Goal: Information Seeking & Learning: Learn about a topic

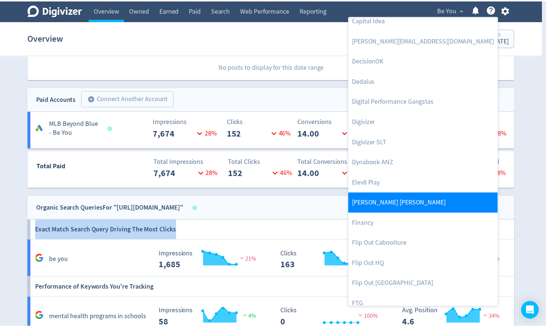
scroll to position [177, 0]
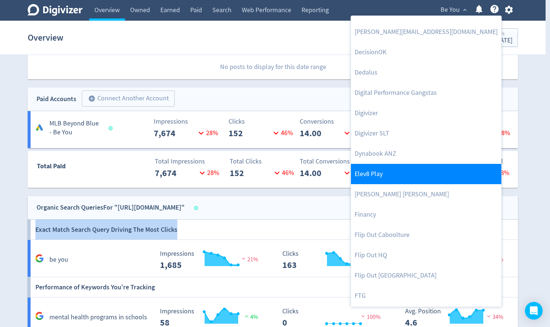
click at [385, 173] on link "Elev8 Play" at bounding box center [426, 174] width 151 height 20
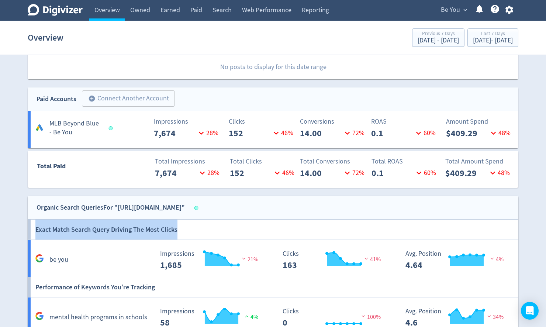
scroll to position [0, 0]
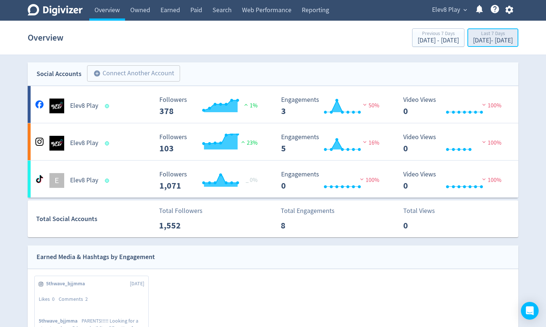
click at [472, 45] on div "Last 7 Days [DATE] - [DATE]" at bounding box center [493, 38] width 46 height 15
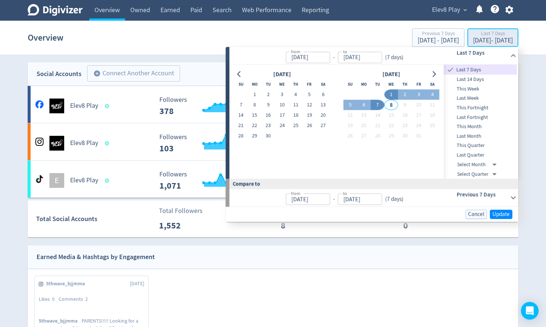
type input "[DATE]"
click at [241, 76] on icon "Go to previous month" at bounding box center [239, 74] width 6 height 6
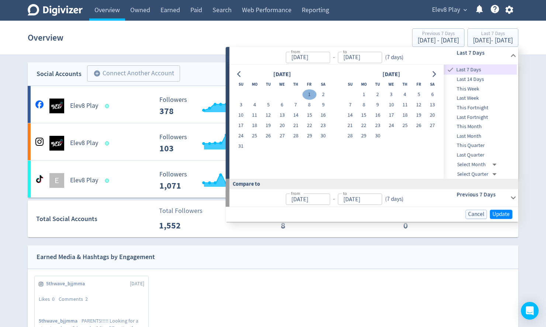
click at [304, 93] on button "1" at bounding box center [309, 95] width 14 height 10
type input "[DATE]"
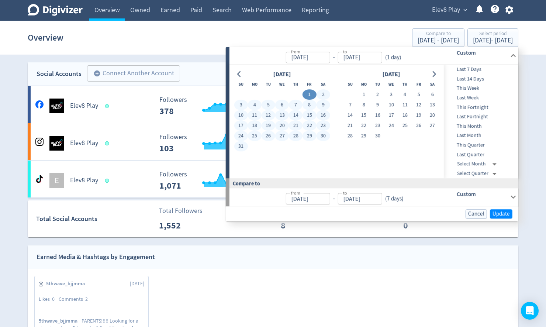
click at [239, 145] on button "31" at bounding box center [241, 146] width 14 height 10
type input "[DATE]"
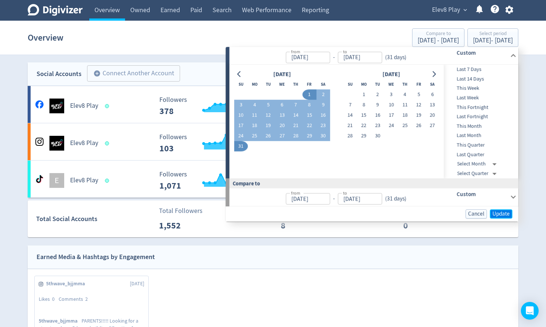
click at [497, 211] on span "Update" at bounding box center [500, 214] width 17 height 6
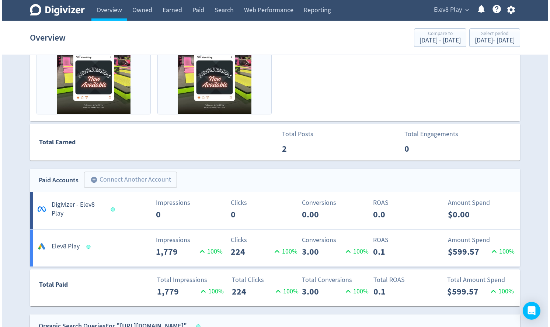
scroll to position [354, 0]
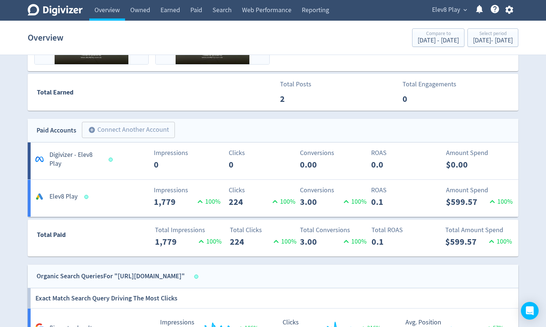
click at [453, 10] on span "Elev8 Play" at bounding box center [446, 10] width 28 height 12
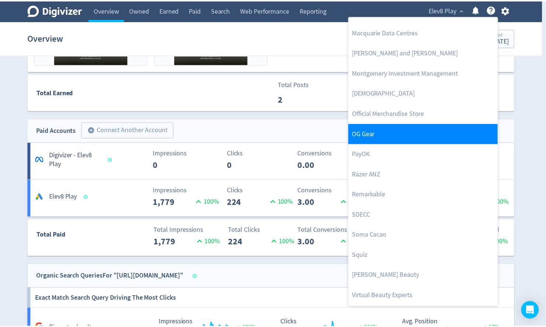
scroll to position [714, 0]
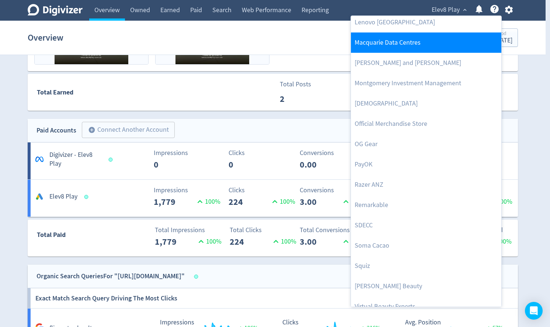
click at [395, 42] on link "Macquarie Data Centres" at bounding box center [426, 42] width 151 height 20
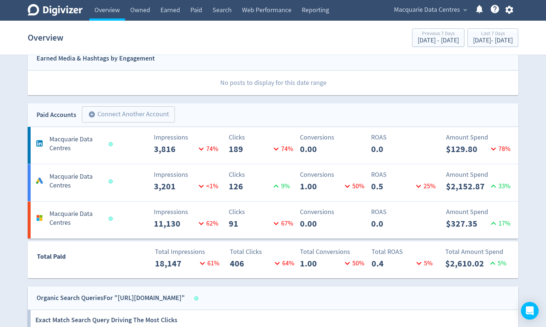
scroll to position [236, 0]
click at [473, 37] on div "[DATE] - [DATE]" at bounding box center [493, 40] width 40 height 7
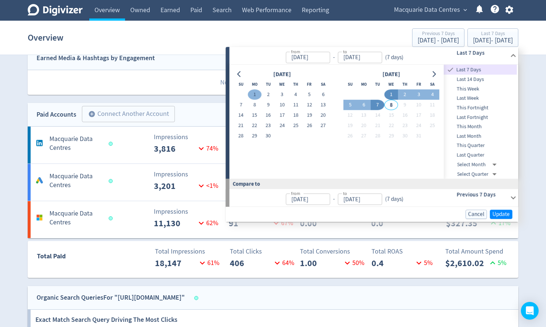
click at [254, 91] on button "1" at bounding box center [255, 95] width 14 height 10
type input "[DATE]"
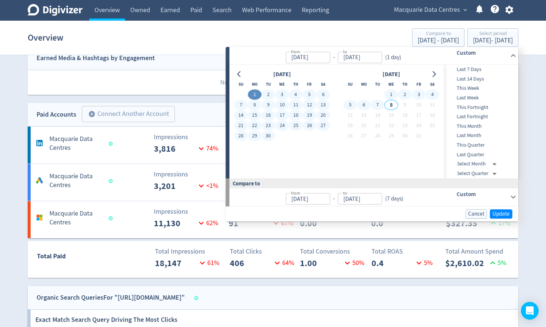
click at [374, 107] on button "7" at bounding box center [378, 105] width 14 height 10
type input "[DATE]"
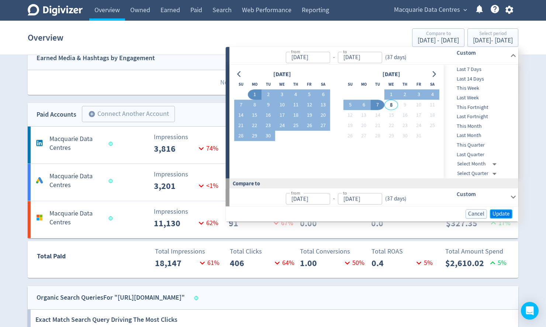
click at [504, 212] on span "Update" at bounding box center [500, 214] width 17 height 6
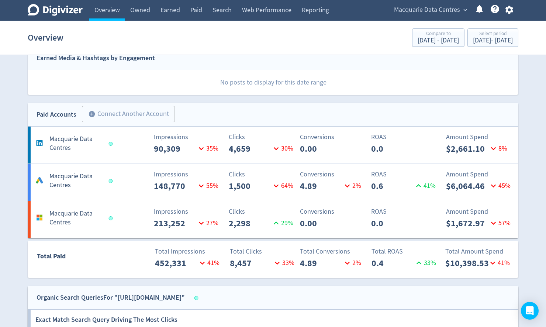
click at [62, 184] on h5 "Macquarie Data Centres" at bounding box center [75, 181] width 52 height 18
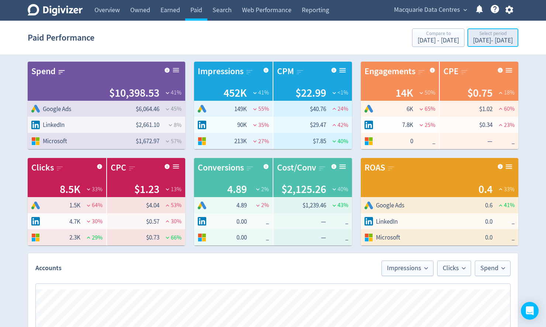
click at [477, 39] on div "[DATE] - [DATE]" at bounding box center [493, 40] width 40 height 7
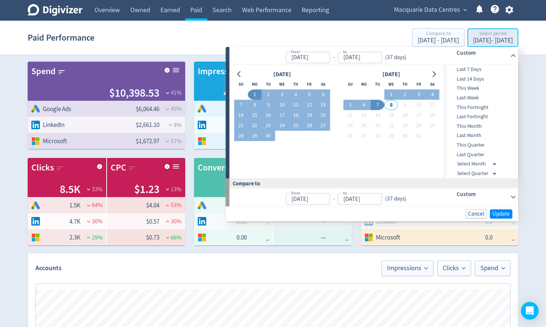
type input "[DATE]"
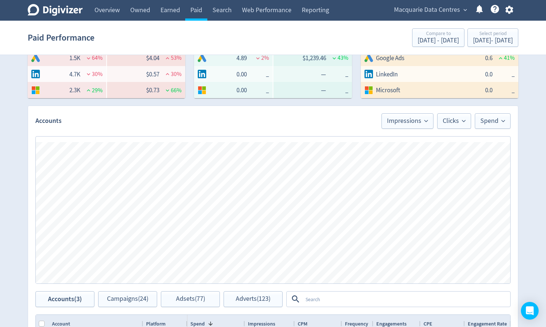
scroll to position [148, 0]
click at [406, 120] on span "Impressions" at bounding box center [407, 120] width 41 height 7
click at [388, 207] on li "Conversions" at bounding box center [397, 206] width 71 height 17
click at [103, 9] on link "Overview" at bounding box center [107, 10] width 36 height 21
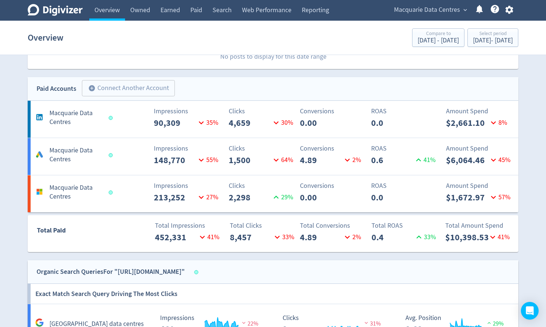
scroll to position [207, 0]
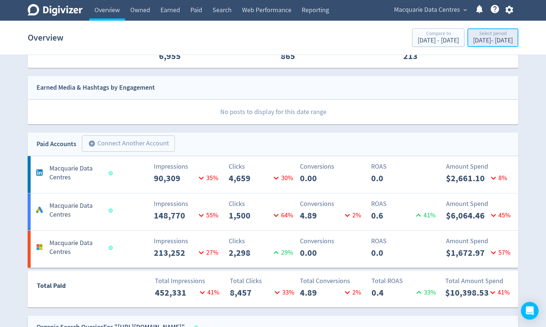
click at [474, 41] on div "[DATE] - [DATE]" at bounding box center [493, 40] width 40 height 7
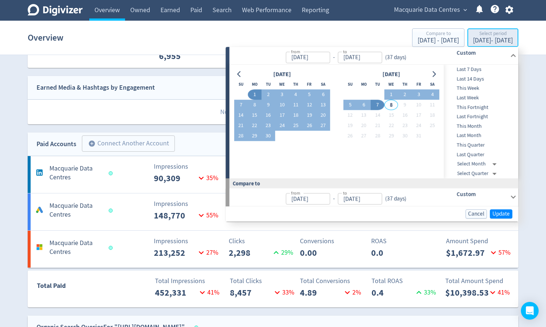
type input "[DATE]"
click at [474, 212] on span "Cancel" at bounding box center [476, 214] width 16 height 6
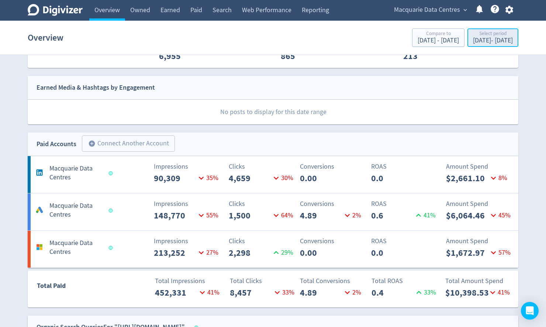
click at [473, 38] on div "[DATE] - [DATE]" at bounding box center [493, 40] width 40 height 7
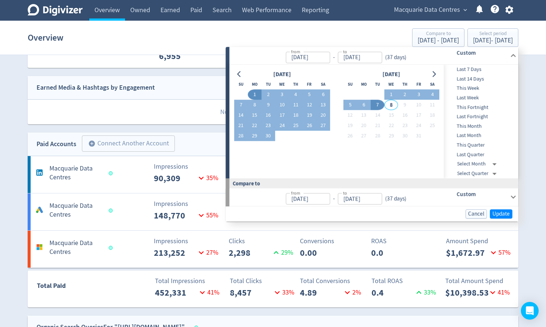
click at [256, 94] on button "1" at bounding box center [255, 95] width 14 height 10
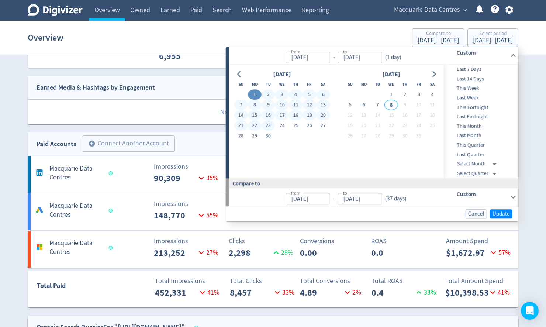
click at [266, 123] on button "23" at bounding box center [269, 126] width 14 height 10
type input "[DATE]"
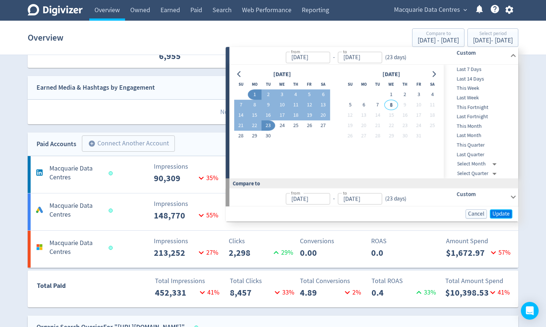
click at [504, 214] on span "Update" at bounding box center [500, 214] width 17 height 6
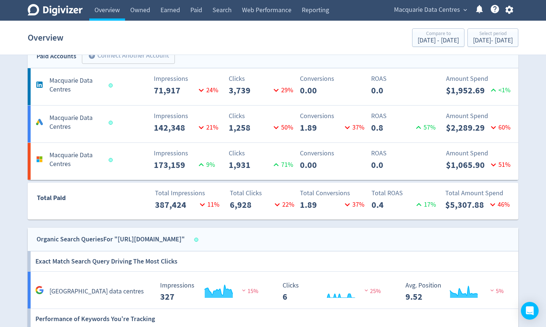
scroll to position [295, 0]
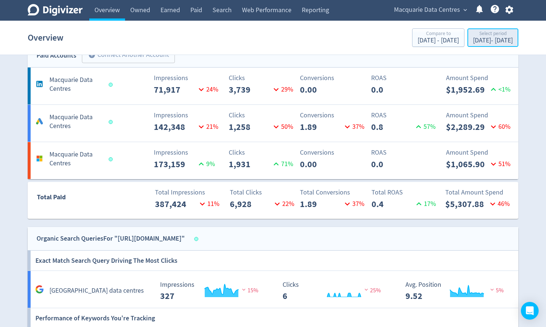
click at [478, 46] on button "Select period [DATE] - [DATE]" at bounding box center [492, 37] width 51 height 18
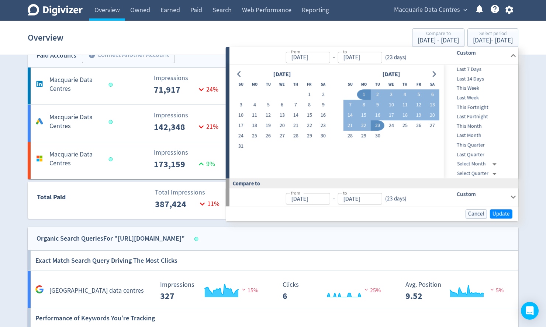
click at [359, 91] on button "1" at bounding box center [364, 95] width 14 height 10
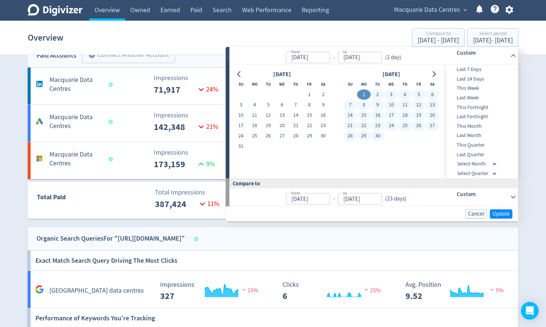
click at [379, 135] on button "30" at bounding box center [378, 136] width 14 height 10
type input "[DATE]"
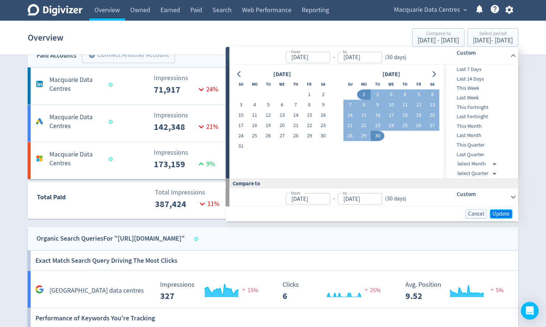
click at [501, 214] on span "Update" at bounding box center [500, 214] width 17 height 6
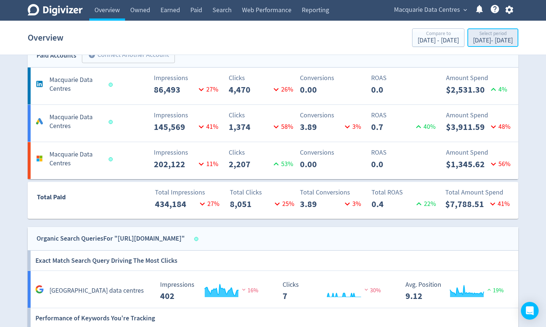
click at [473, 39] on div "[DATE] - [DATE]" at bounding box center [493, 40] width 40 height 7
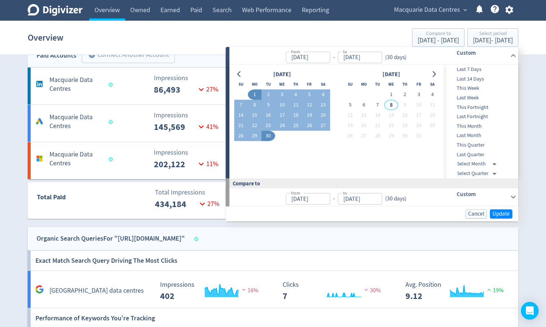
click at [255, 93] on button "1" at bounding box center [255, 95] width 14 height 10
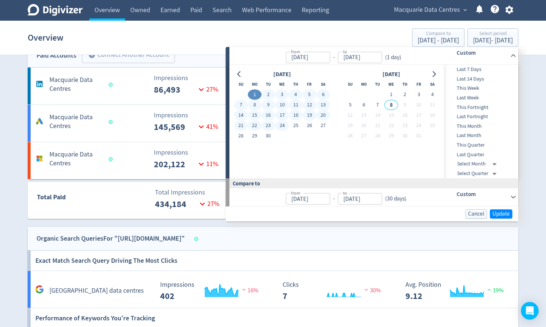
click at [282, 125] on button "24" at bounding box center [282, 126] width 14 height 10
type input "[DATE]"
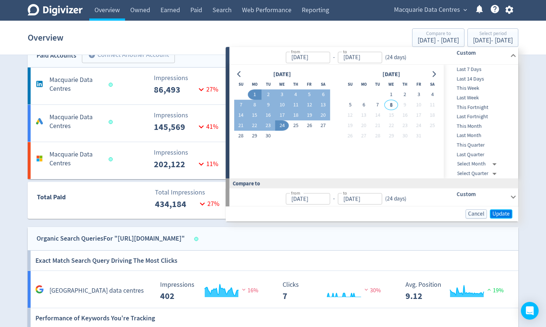
click at [499, 212] on span "Update" at bounding box center [500, 214] width 17 height 6
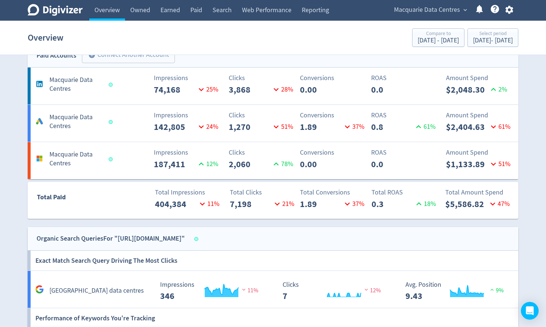
click at [21, 74] on div "Digivizer Logo [PERSON_NAME] Logo Overview Owned Earned Paid Search Web Perform…" at bounding box center [273, 160] width 546 height 911
click at [485, 33] on div "Select period" at bounding box center [493, 34] width 40 height 6
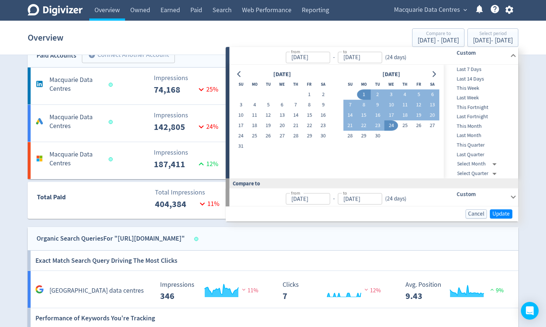
click at [537, 92] on div "Digivizer Logo [PERSON_NAME] Logo Overview Owned Earned Paid Search Web Perform…" at bounding box center [273, 160] width 546 height 911
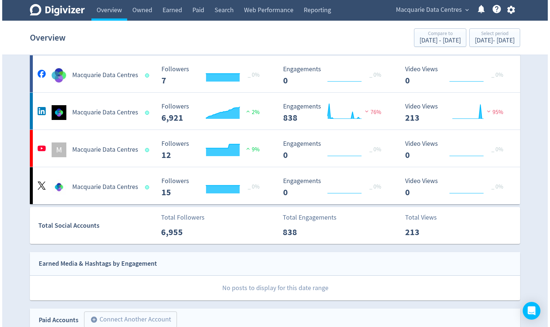
scroll to position [0, 0]
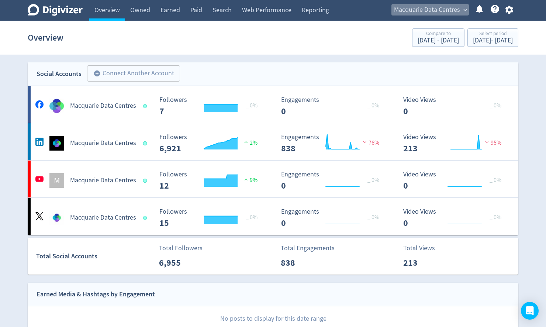
click at [438, 7] on span "Macquarie Data Centres" at bounding box center [427, 10] width 66 height 12
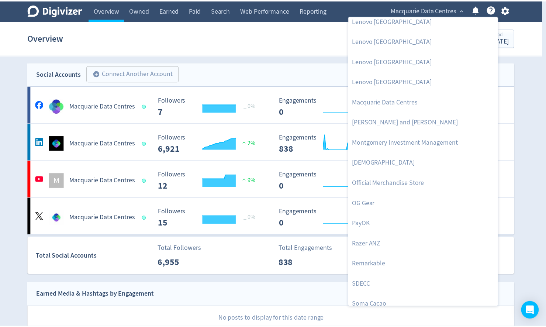
scroll to position [744, 0]
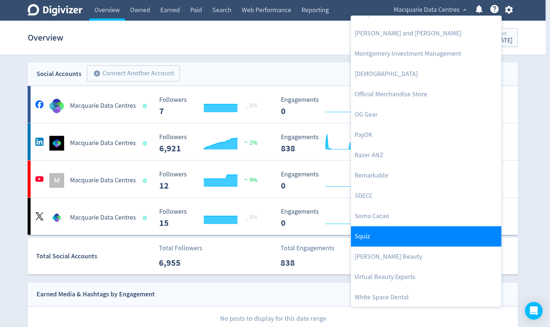
click at [392, 239] on link "Squiz" at bounding box center [426, 236] width 151 height 20
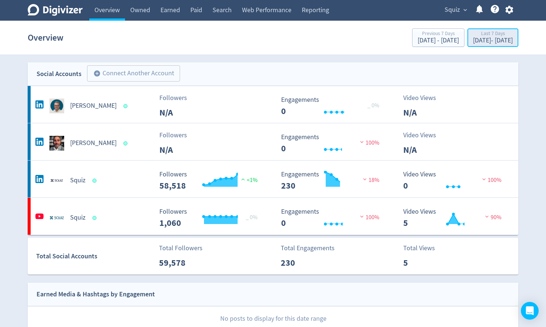
click at [484, 40] on div "[DATE] - [DATE]" at bounding box center [493, 40] width 40 height 7
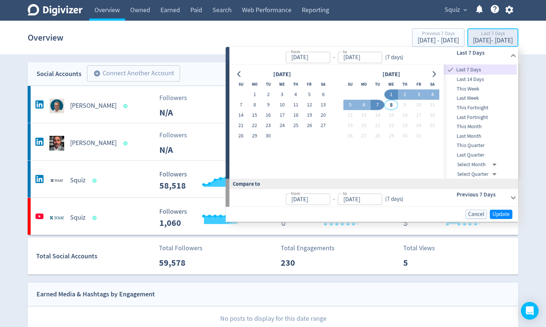
type input "[DATE]"
click at [241, 74] on icon "Go to previous month" at bounding box center [239, 74] width 6 height 6
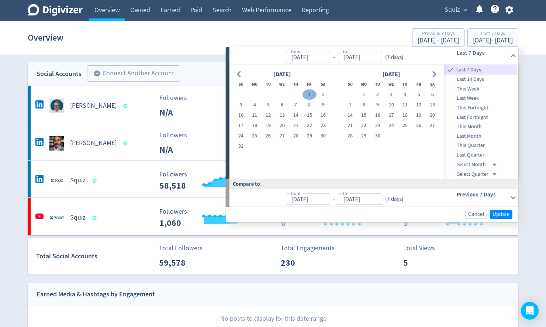
click at [309, 94] on button "1" at bounding box center [309, 95] width 14 height 10
type input "[DATE]"
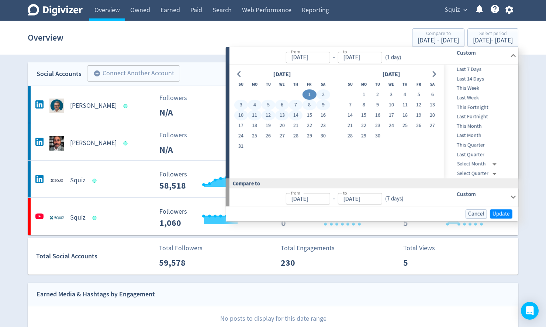
click at [296, 115] on button "14" at bounding box center [296, 115] width 14 height 10
type input "[DATE]"
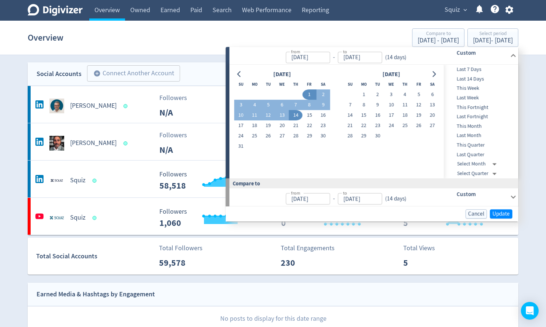
click at [292, 113] on button "14" at bounding box center [296, 115] width 14 height 10
type input "[DATE]"
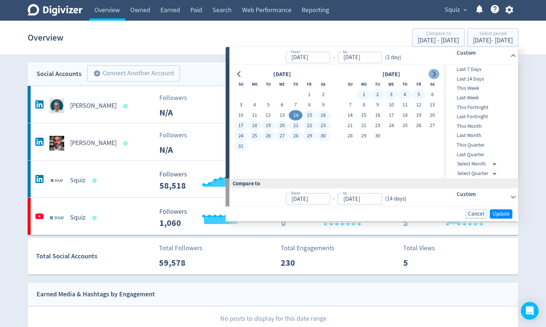
click at [436, 71] on icon "Go to next month" at bounding box center [434, 74] width 6 height 6
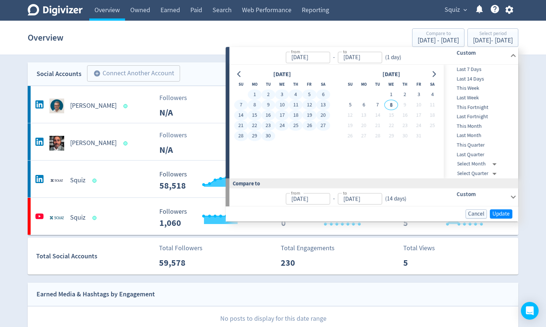
click at [271, 136] on button "30" at bounding box center [269, 136] width 14 height 10
type input "[DATE]"
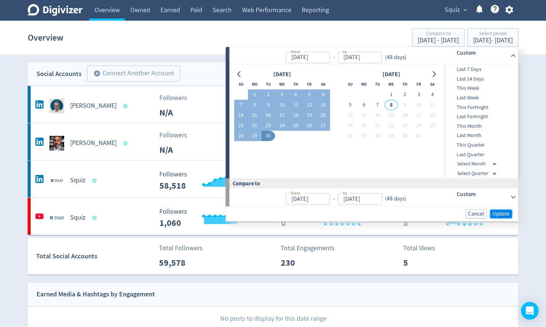
click at [497, 212] on span "Update" at bounding box center [500, 214] width 17 height 6
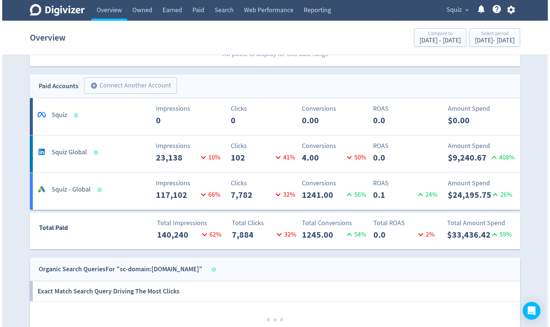
scroll to position [266, 0]
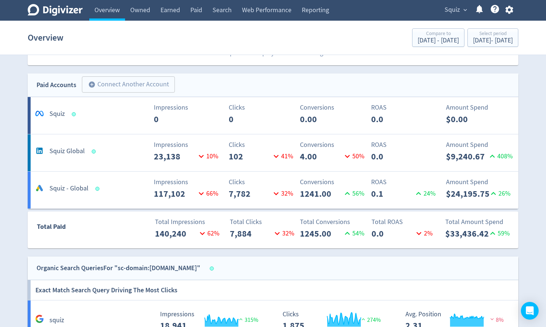
click at [460, 18] on div "Squiz expand_more Help Center - Searchable support on using Digivizer" at bounding box center [477, 10] width 82 height 21
click at [460, 13] on span "Squiz" at bounding box center [451, 10] width 15 height 12
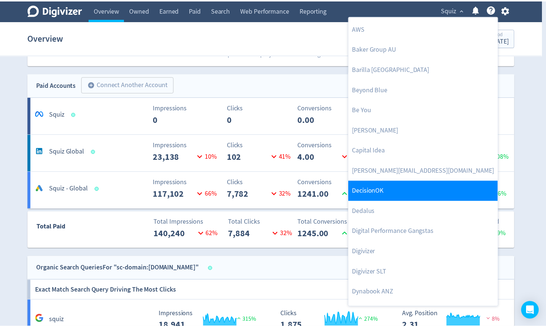
scroll to position [89, 0]
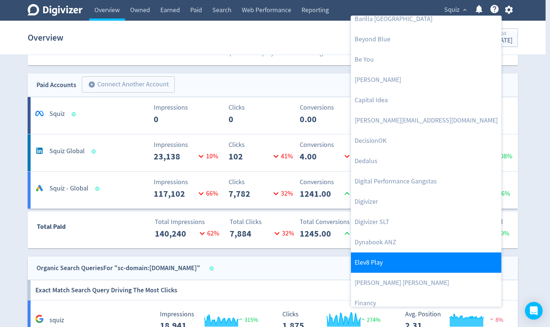
click at [387, 265] on link "Elev8 Play" at bounding box center [426, 262] width 151 height 20
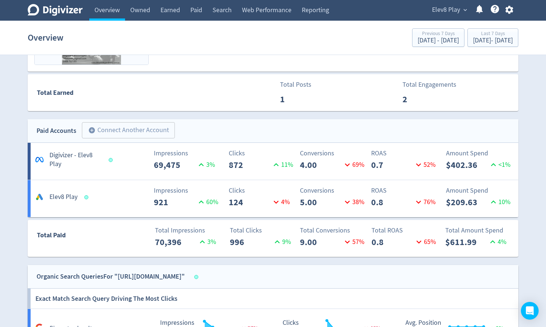
scroll to position [354, 0]
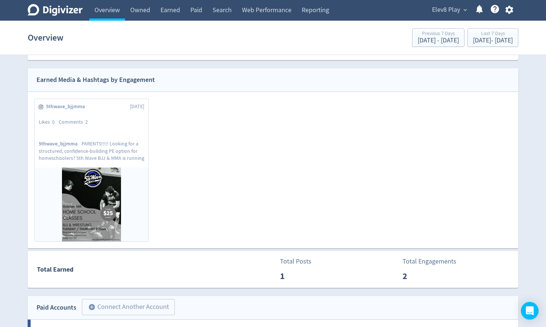
scroll to position [325, 0]
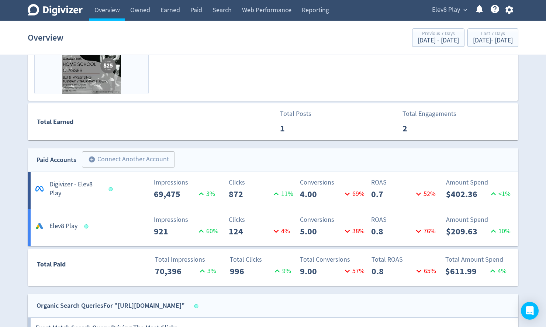
click at [451, 8] on span "Elev8 Play" at bounding box center [446, 10] width 28 height 12
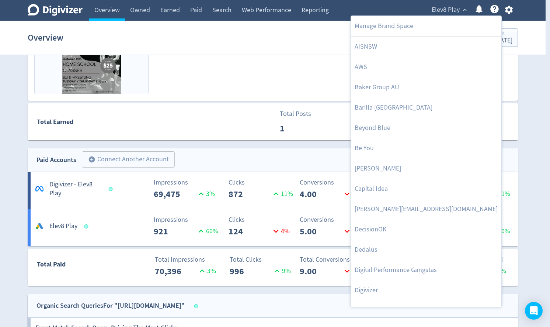
click at [533, 73] on div at bounding box center [275, 163] width 550 height 327
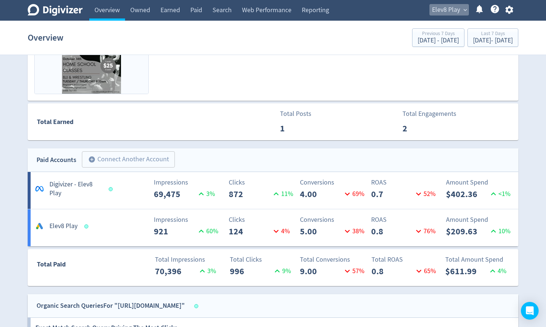
click at [452, 9] on span "Elev8 Play" at bounding box center [446, 10] width 28 height 12
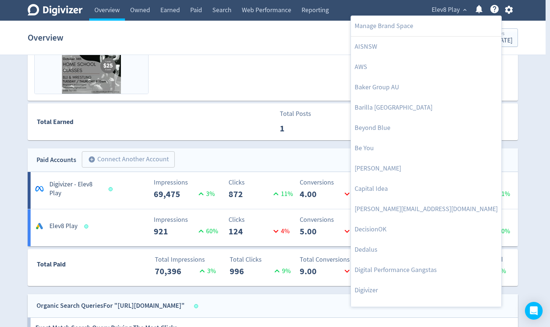
click at [201, 151] on div at bounding box center [275, 163] width 550 height 327
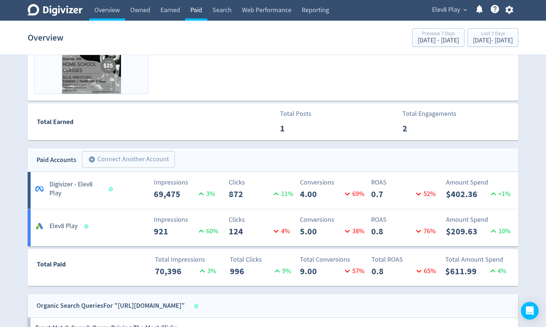
click at [195, 8] on link "Paid" at bounding box center [196, 10] width 22 height 21
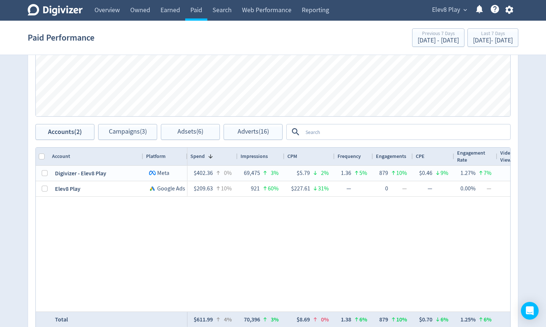
scroll to position [325, 0]
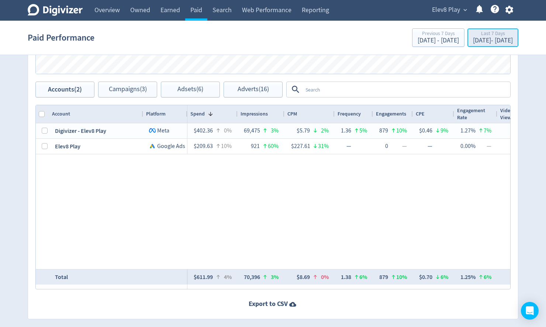
click at [484, 40] on div "[DATE] - [DATE]" at bounding box center [493, 40] width 40 height 7
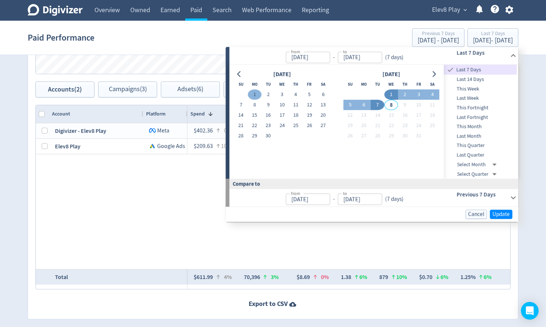
click at [256, 95] on button "1" at bounding box center [255, 95] width 14 height 10
type input "[DATE]"
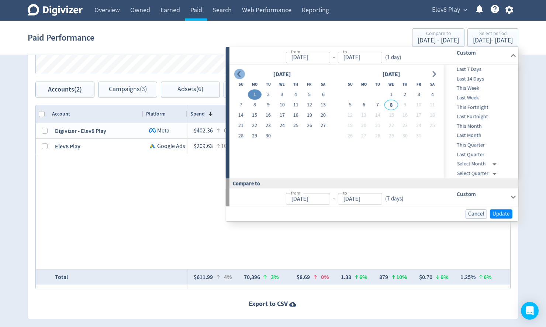
click at [243, 74] on button "Go to previous month" at bounding box center [239, 74] width 11 height 10
click at [308, 94] on button "1" at bounding box center [309, 95] width 14 height 10
type input "[DATE]"
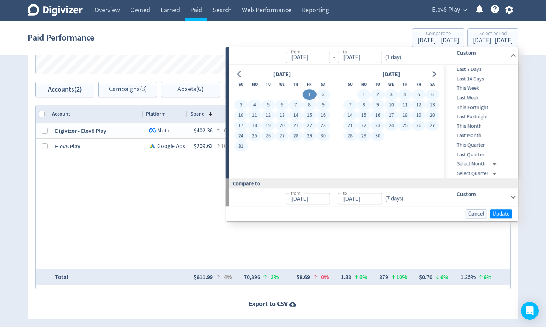
click at [376, 136] on button "30" at bounding box center [378, 136] width 14 height 10
type input "[DATE]"
type input "Jun 01, 2025"
type input "[DATE]"
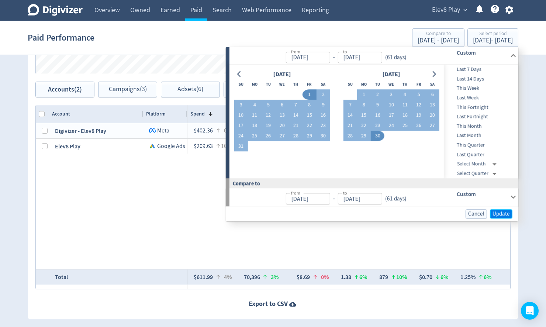
click at [501, 212] on span "Update" at bounding box center [500, 214] width 17 height 6
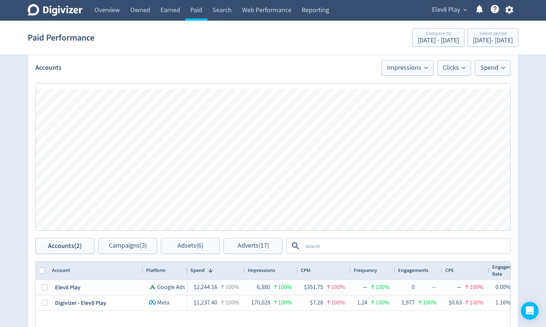
scroll to position [177, 0]
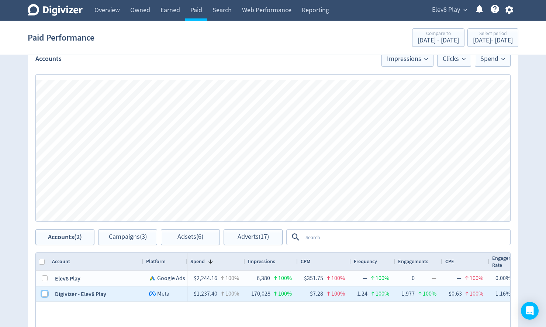
click at [43, 293] on input "Press Space to toggle row selection (unchecked)" at bounding box center [45, 294] width 6 height 6
checkbox input "true"
checkbox input "false"
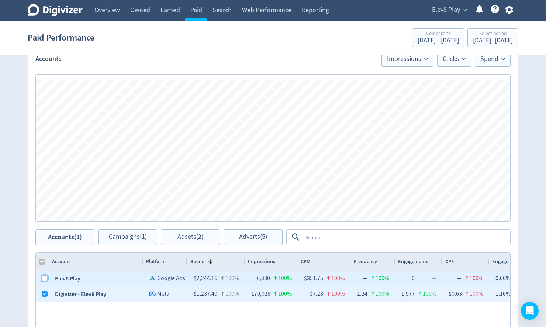
click at [42, 277] on input "Press Space to toggle row selection (unchecked)" at bounding box center [45, 278] width 6 height 6
checkbox input "true"
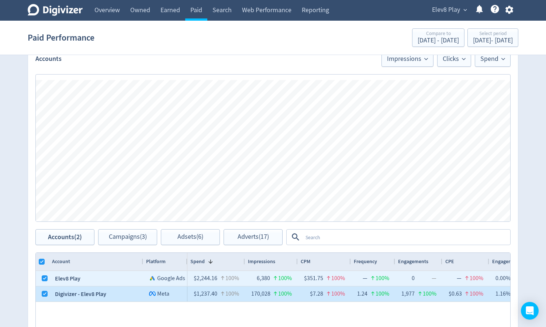
click at [40, 294] on div at bounding box center [42, 293] width 13 height 15
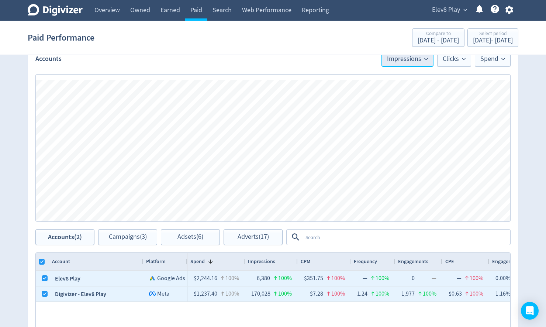
click at [425, 61] on span "Impressions" at bounding box center [407, 59] width 41 height 7
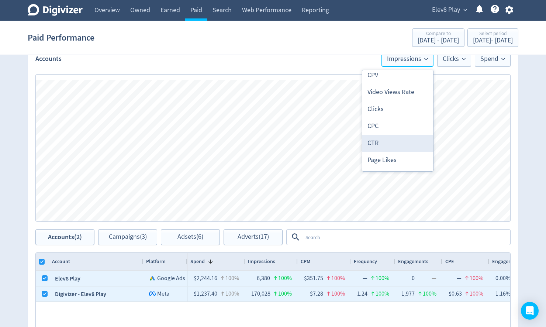
scroll to position [0, 0]
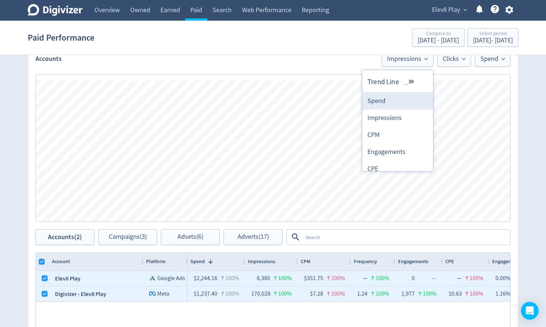
click at [385, 98] on li "Spend" at bounding box center [397, 101] width 71 height 17
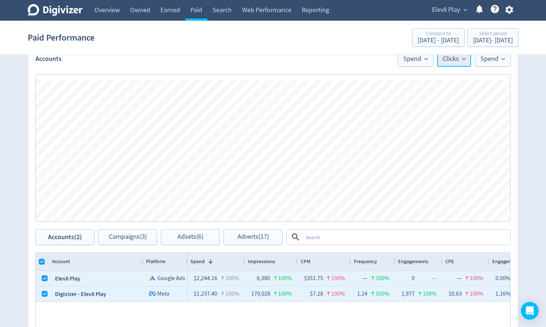
click at [446, 62] on span "Clicks" at bounding box center [454, 59] width 23 height 7
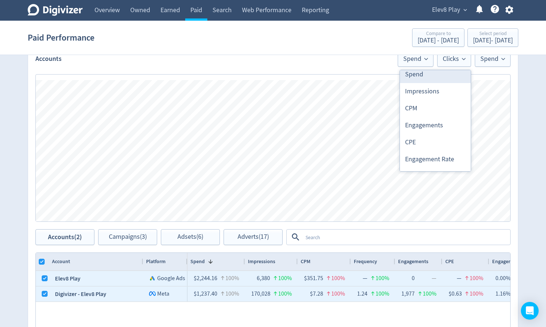
click at [421, 77] on li "Spend" at bounding box center [435, 74] width 71 height 17
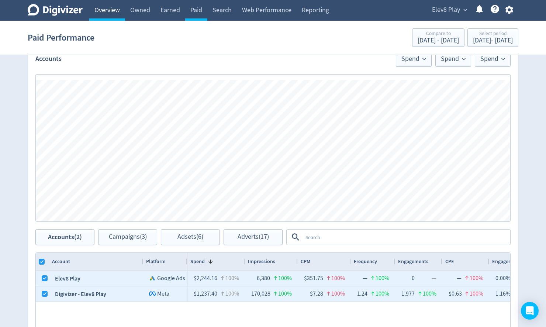
click at [105, 16] on link "Overview" at bounding box center [107, 10] width 36 height 21
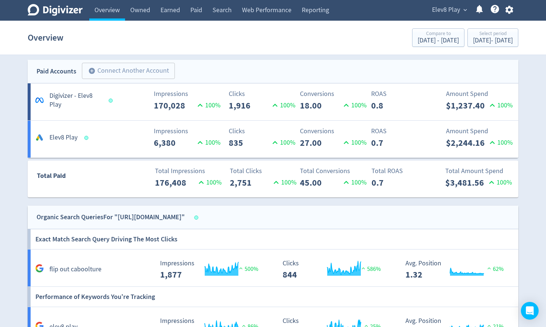
scroll to position [384, 0]
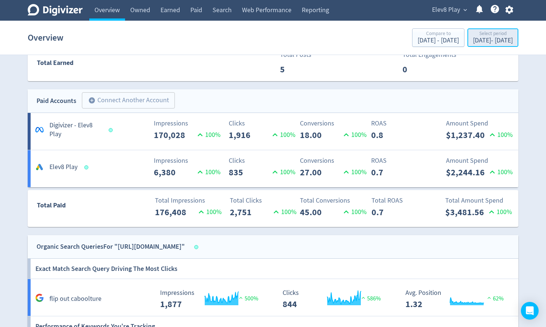
click at [473, 37] on div "Aug 1, 2025 - Sep 30, 2025" at bounding box center [493, 40] width 40 height 7
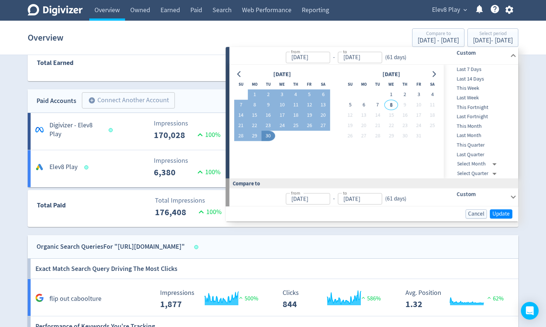
click at [534, 84] on div "Digivizer Logo Mark Digivizer Logo Overview Owned Earned Paid Search Web Perfor…" at bounding box center [273, 67] width 546 height 903
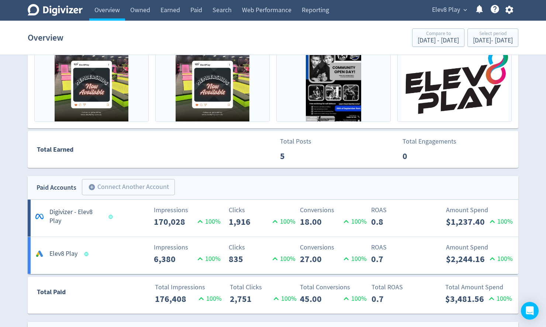
scroll to position [236, 0]
